Goal: Information Seeking & Learning: Learn about a topic

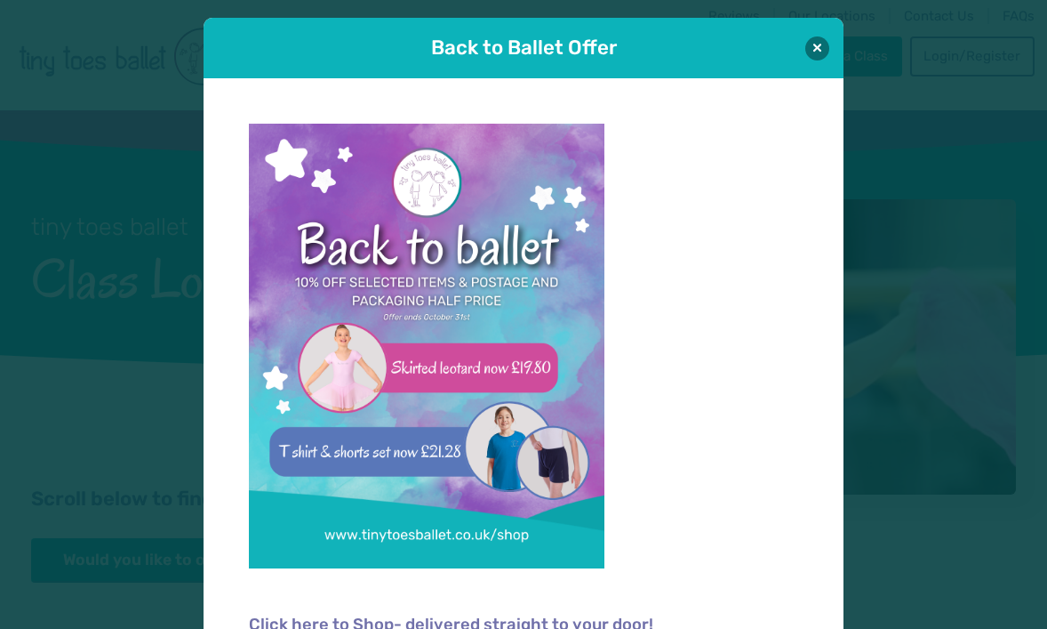
scroll to position [18, 0]
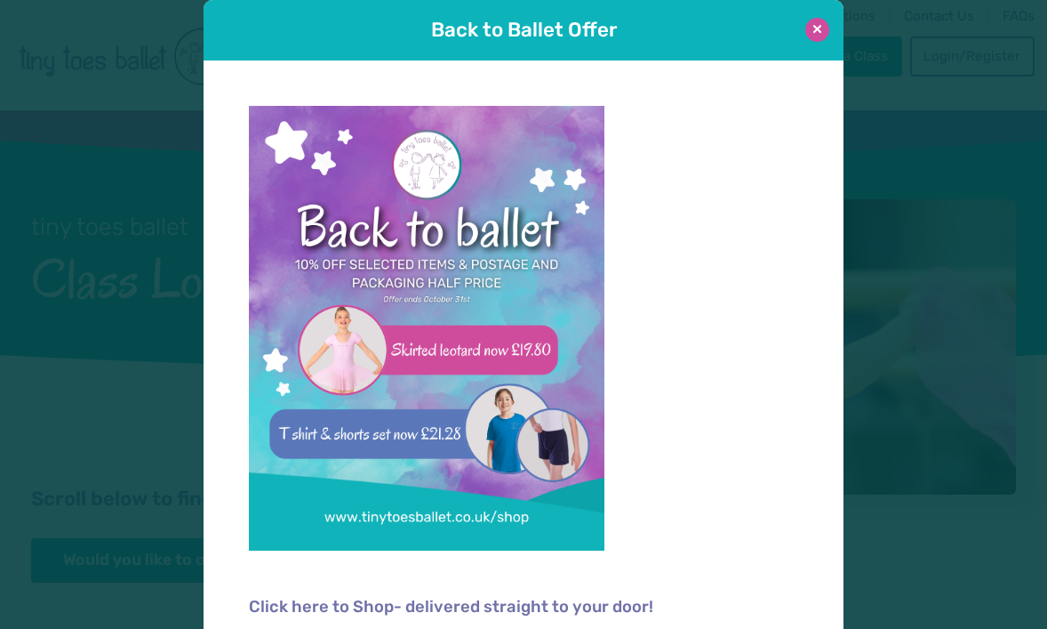
click at [810, 30] on button at bounding box center [817, 30] width 24 height 24
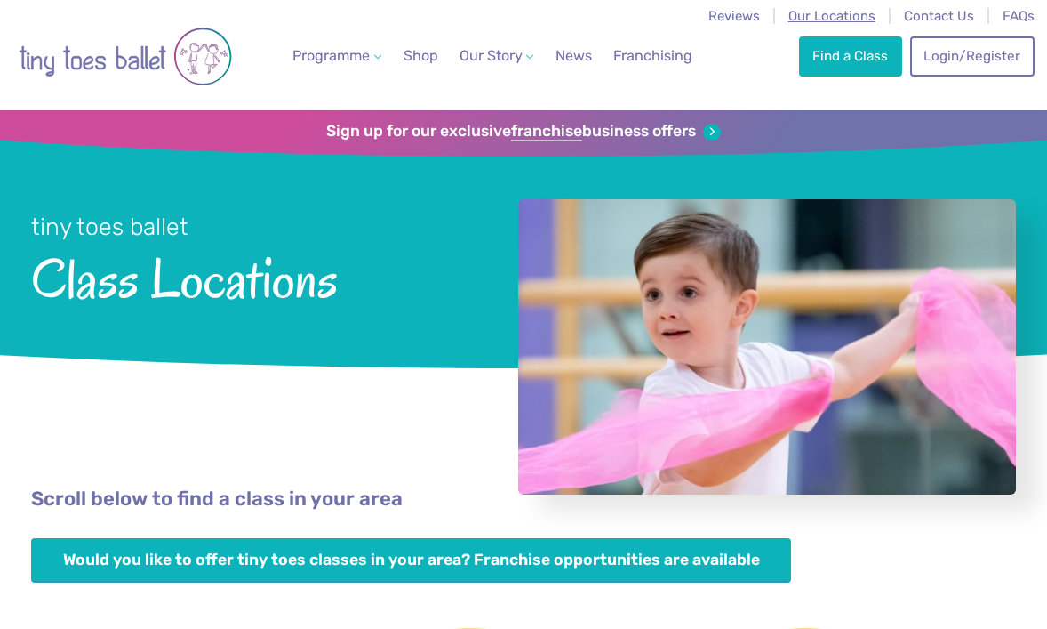
click at [811, 20] on span "Our Locations" at bounding box center [832, 16] width 87 height 16
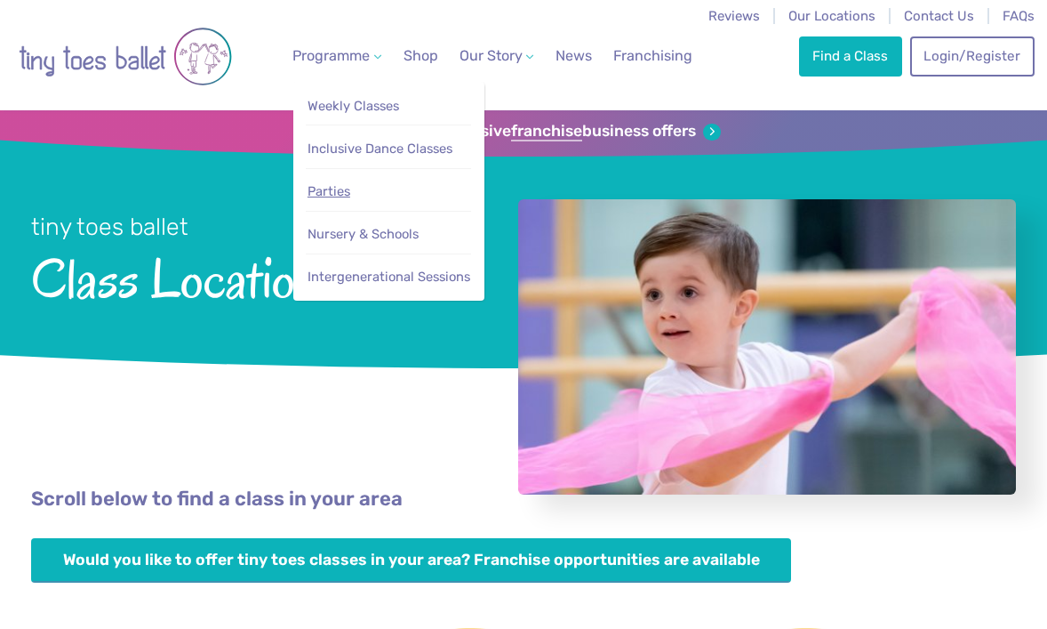
click at [325, 193] on span "Parties" at bounding box center [329, 191] width 43 height 16
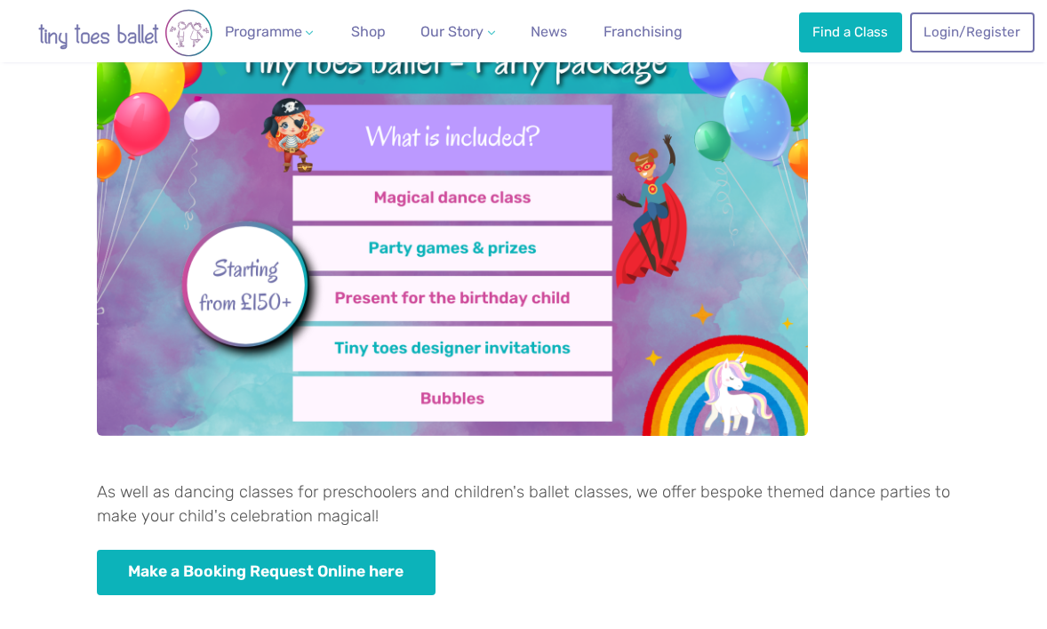
scroll to position [641, 0]
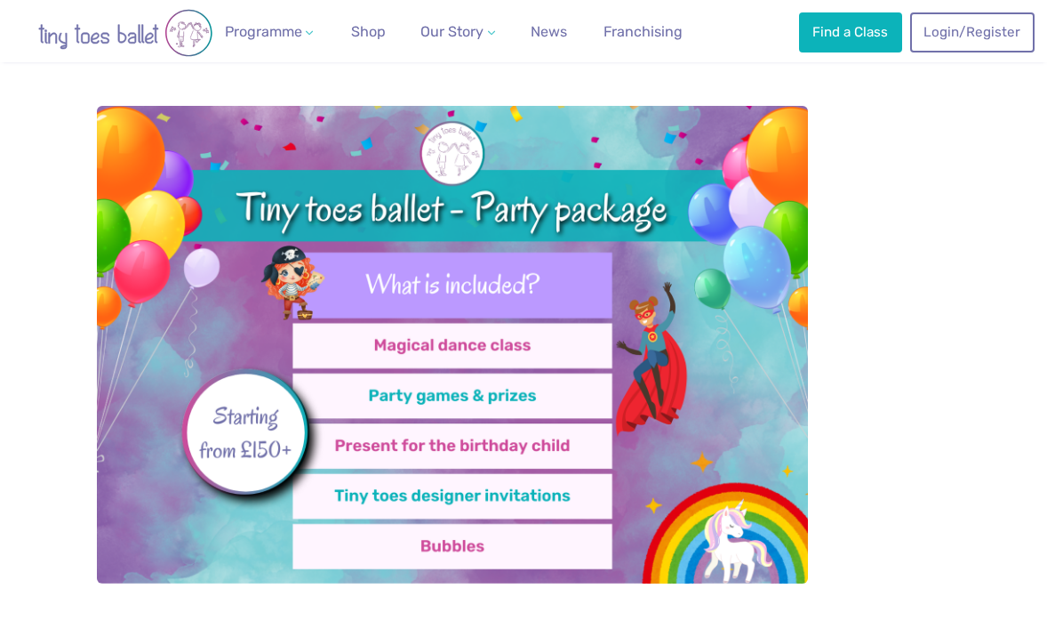
click at [988, 365] on div "As well as dancing classes for preschoolers and children's ballet classes, we o…" at bounding box center [523, 399] width 1047 height 742
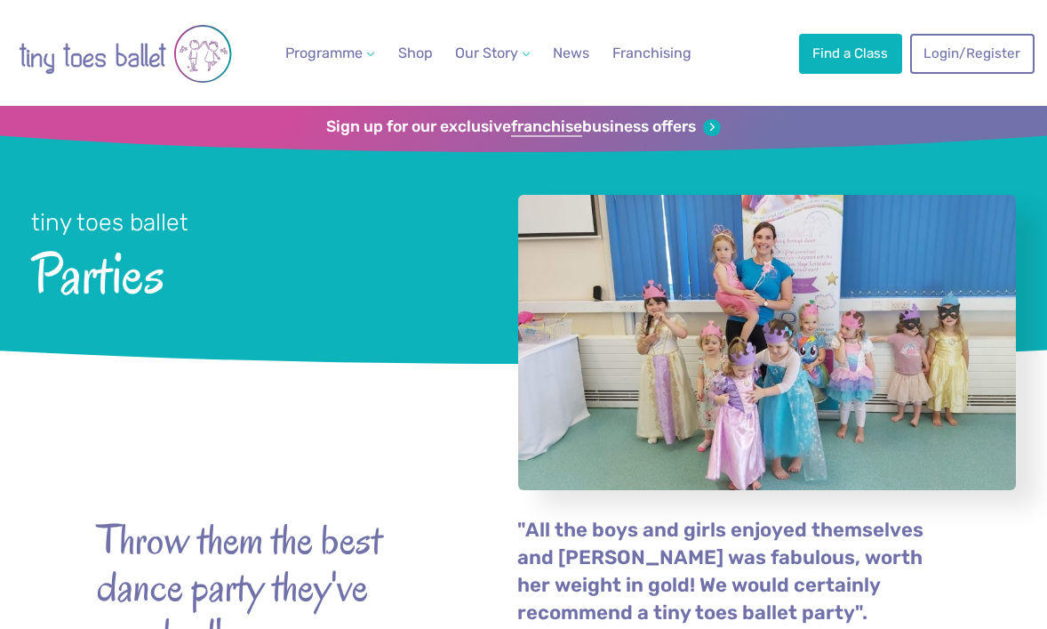
scroll to position [0, 0]
